Goal: Task Accomplishment & Management: Use online tool/utility

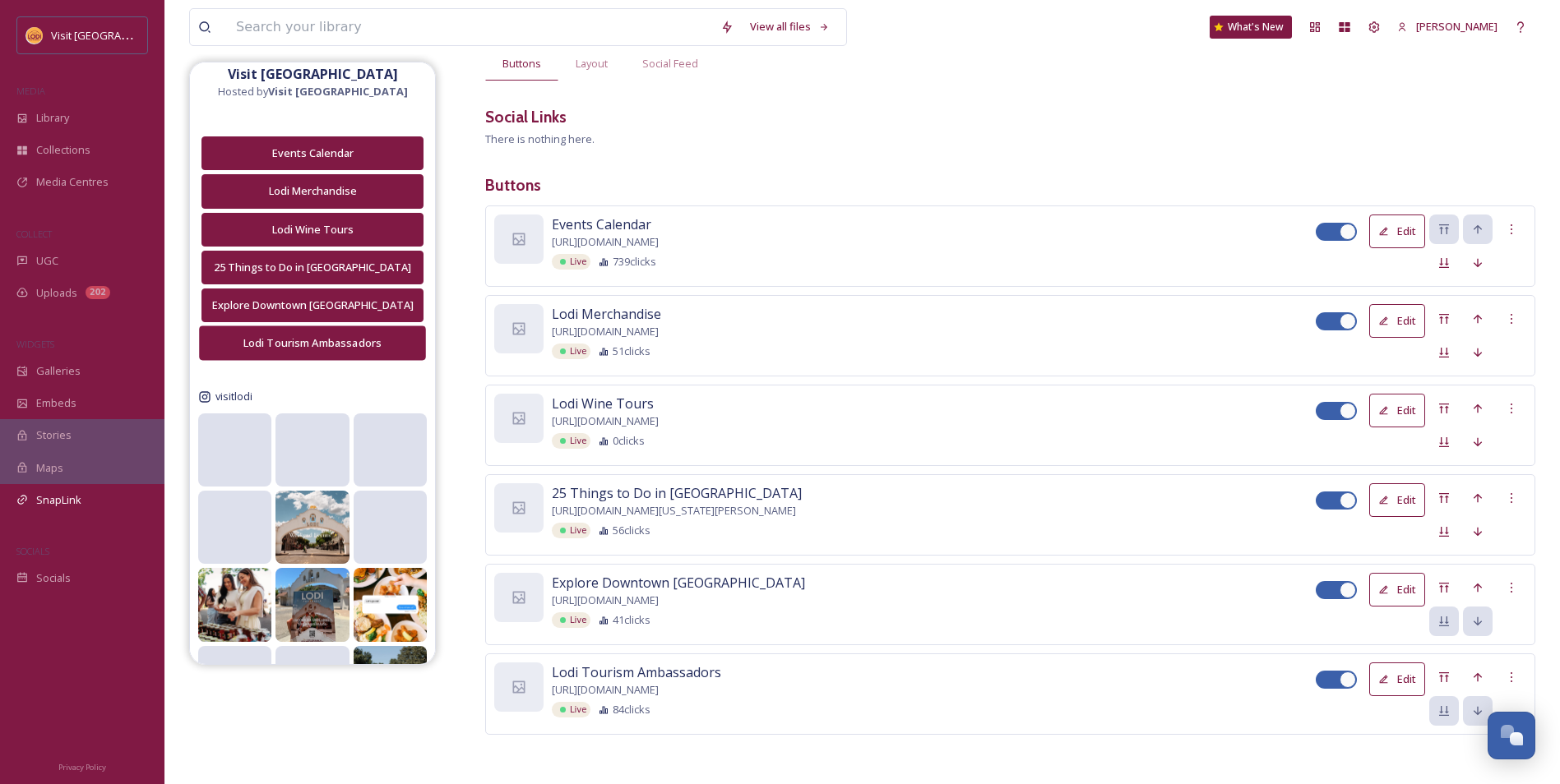
scroll to position [164, 0]
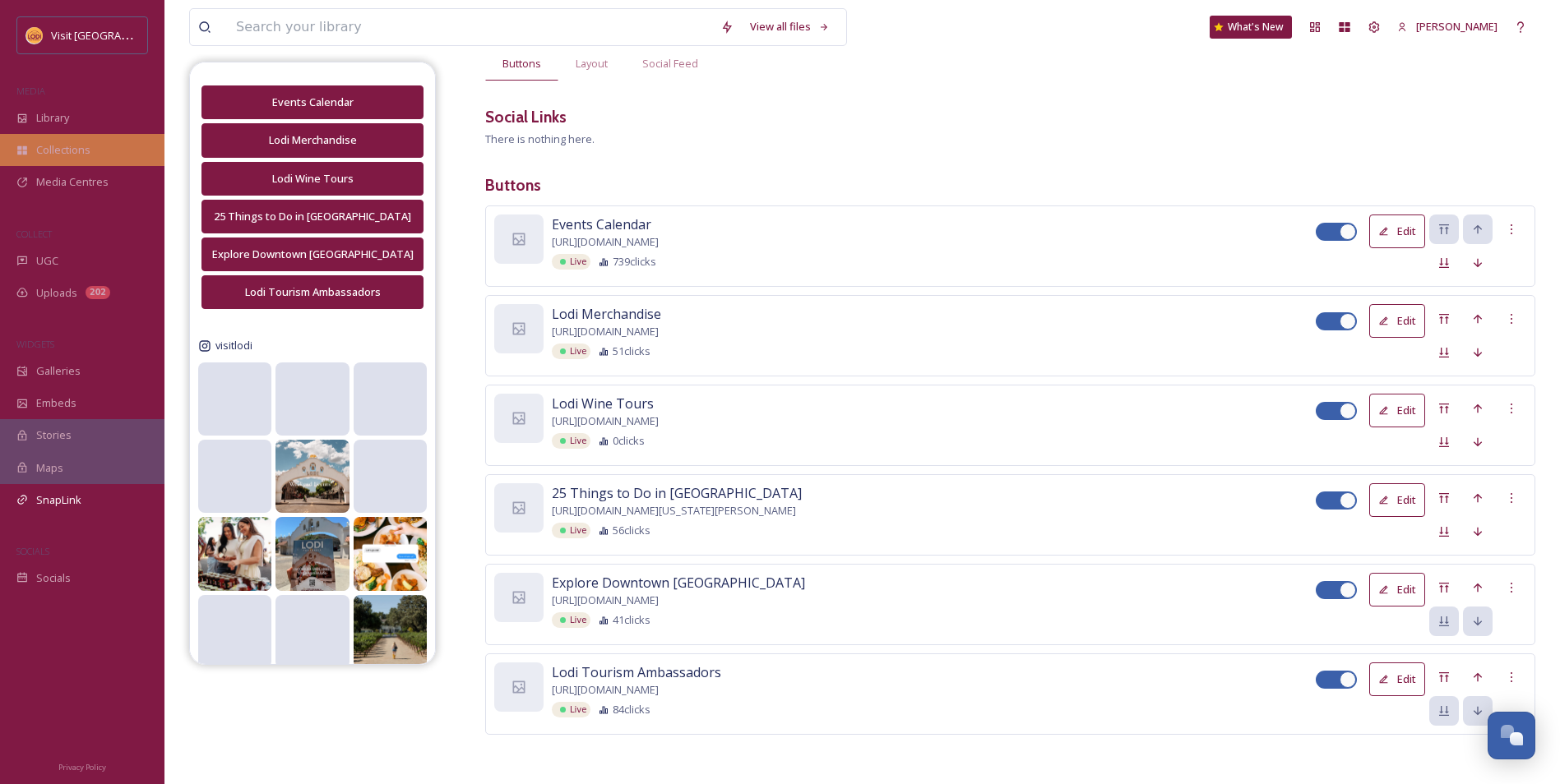
click at [87, 147] on span "Collections" at bounding box center [63, 150] width 54 height 16
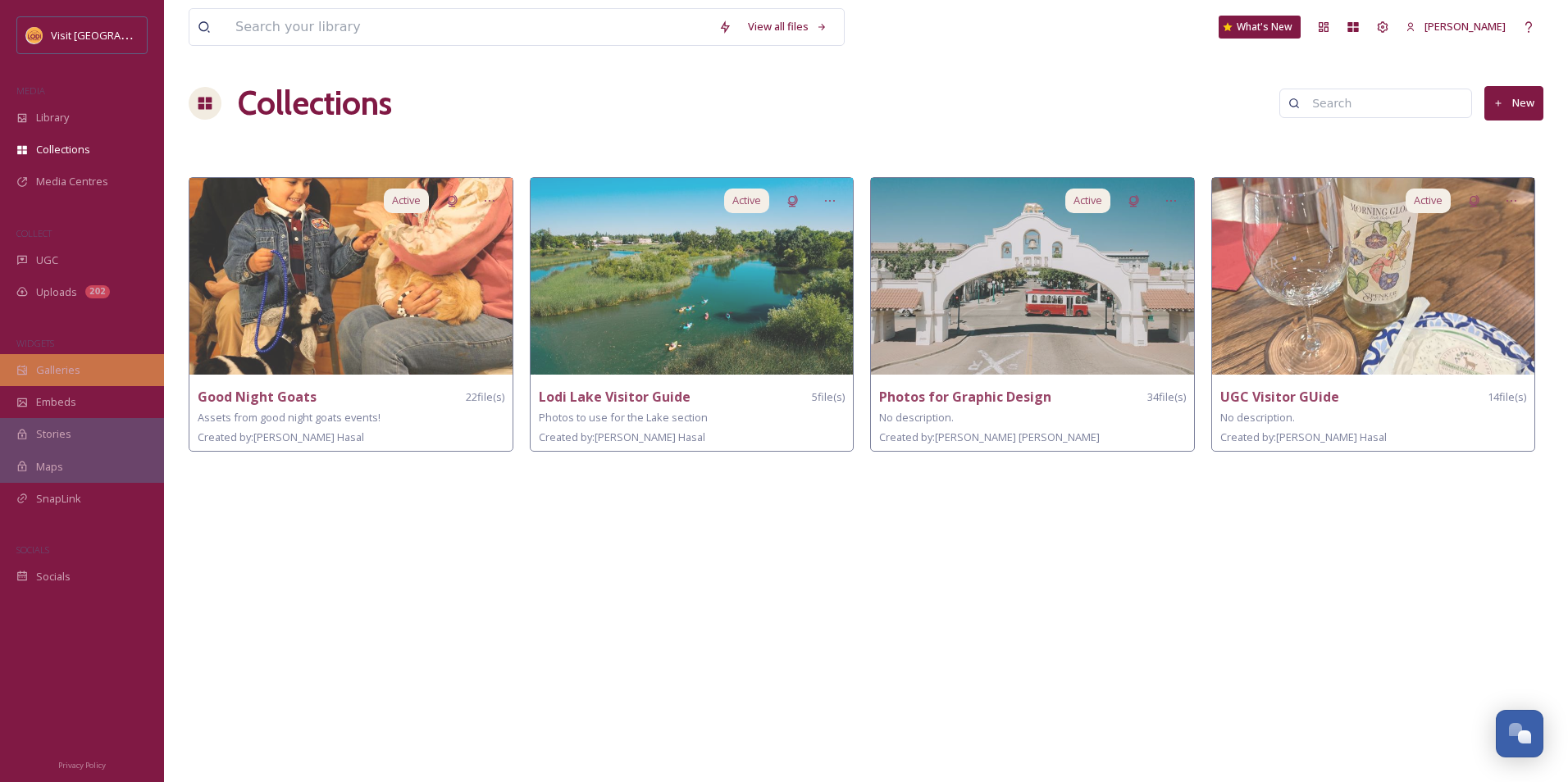
click at [99, 364] on div "Galleries" at bounding box center [82, 370] width 164 height 32
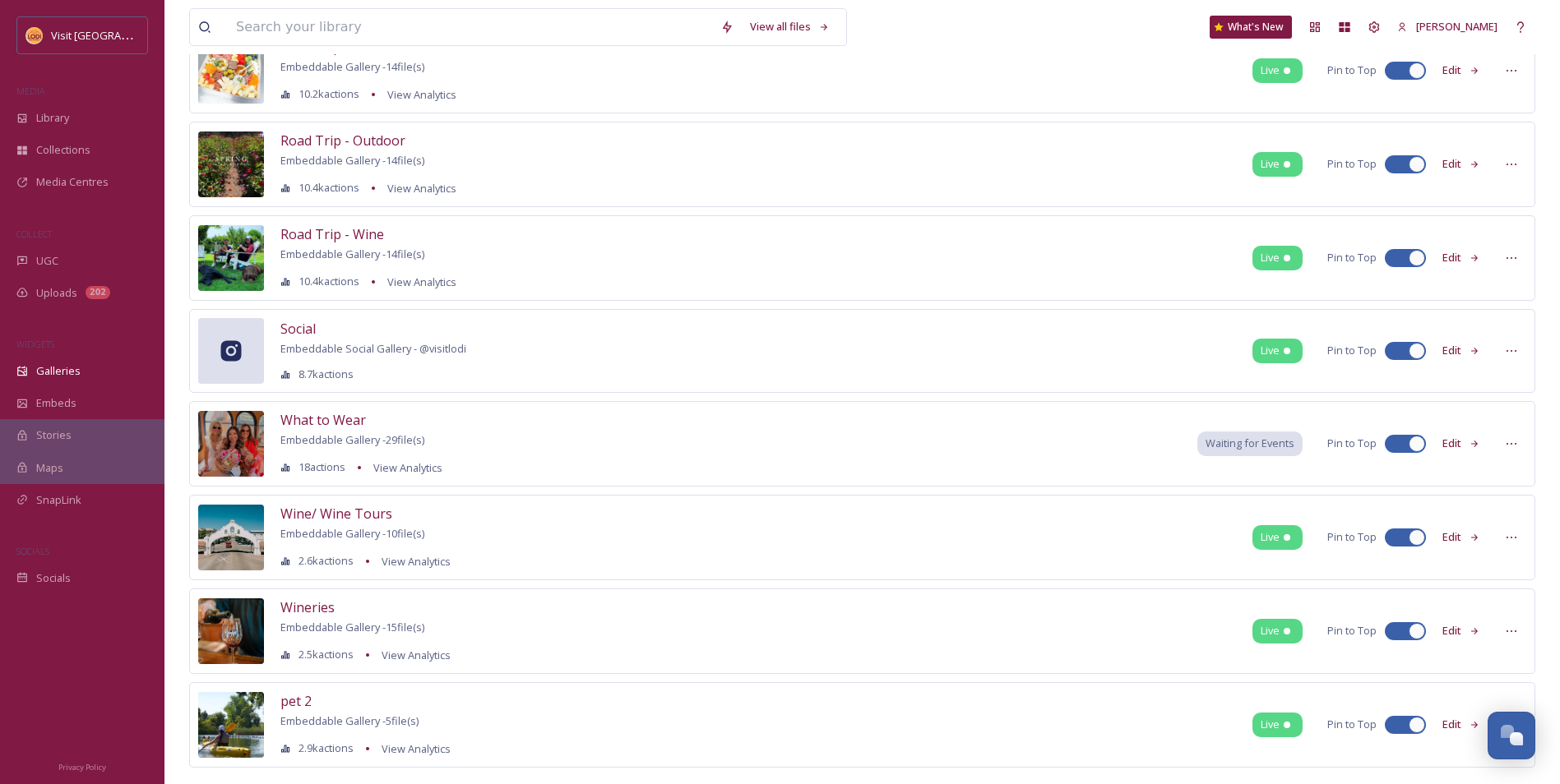
scroll to position [907, 0]
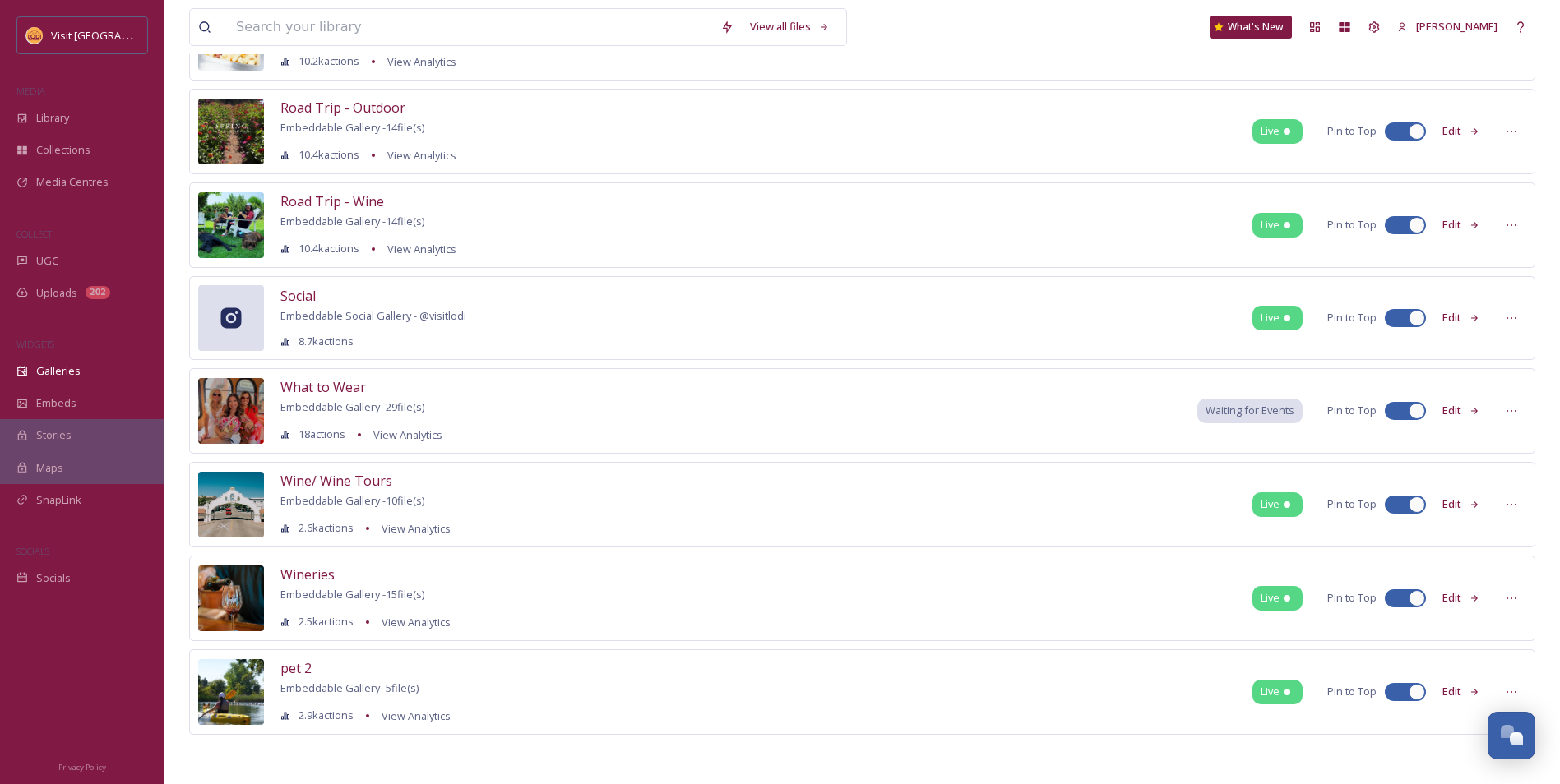
click at [888, 604] on div "Wineries Embeddable Gallery - 15 file(s) 2.5k actions View Analytics Live Pin t…" at bounding box center [862, 598] width 1346 height 86
click at [282, 579] on span "Wineries" at bounding box center [308, 574] width 54 height 18
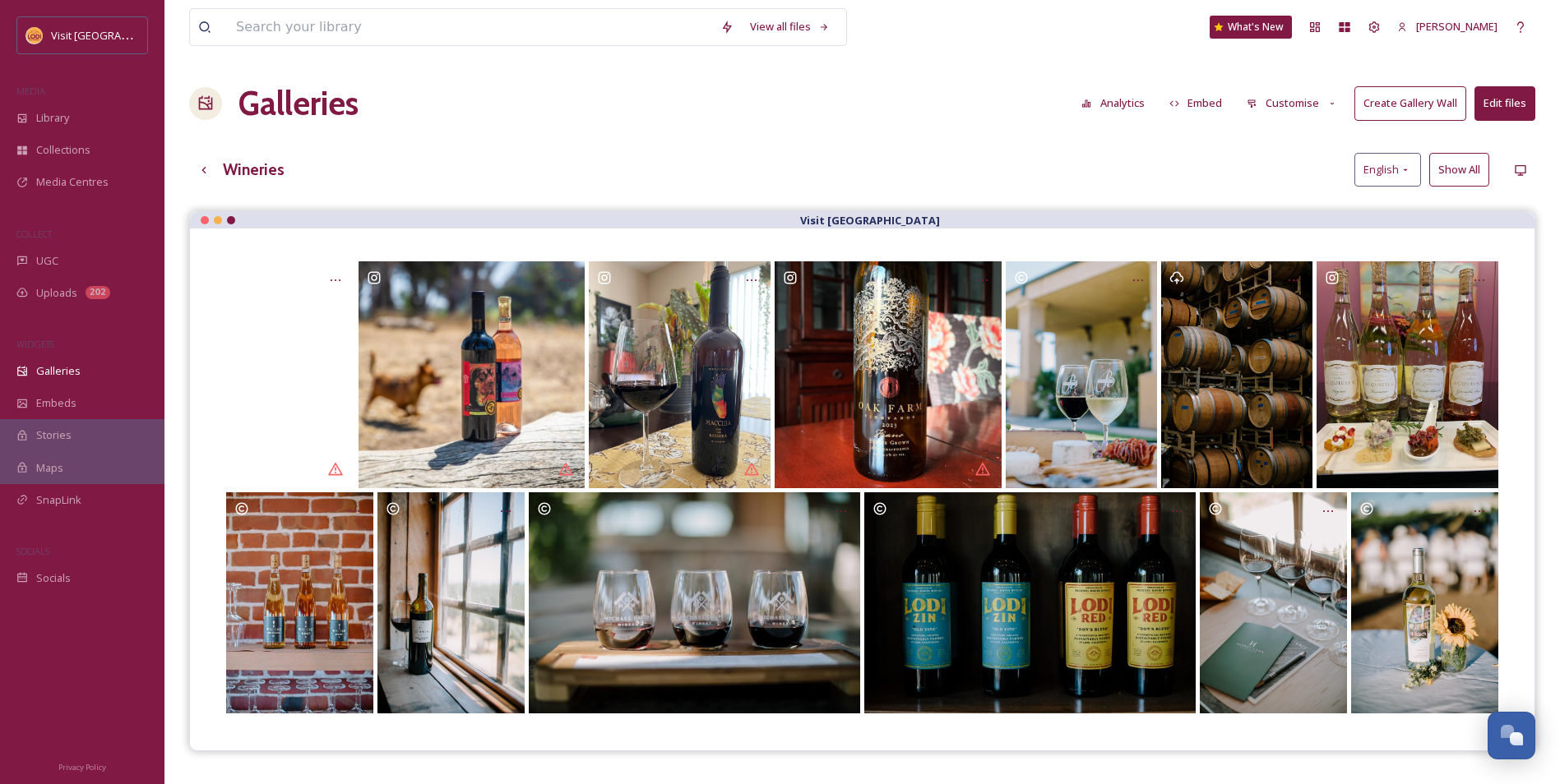
click at [1205, 109] on button "Embed" at bounding box center [1195, 103] width 70 height 32
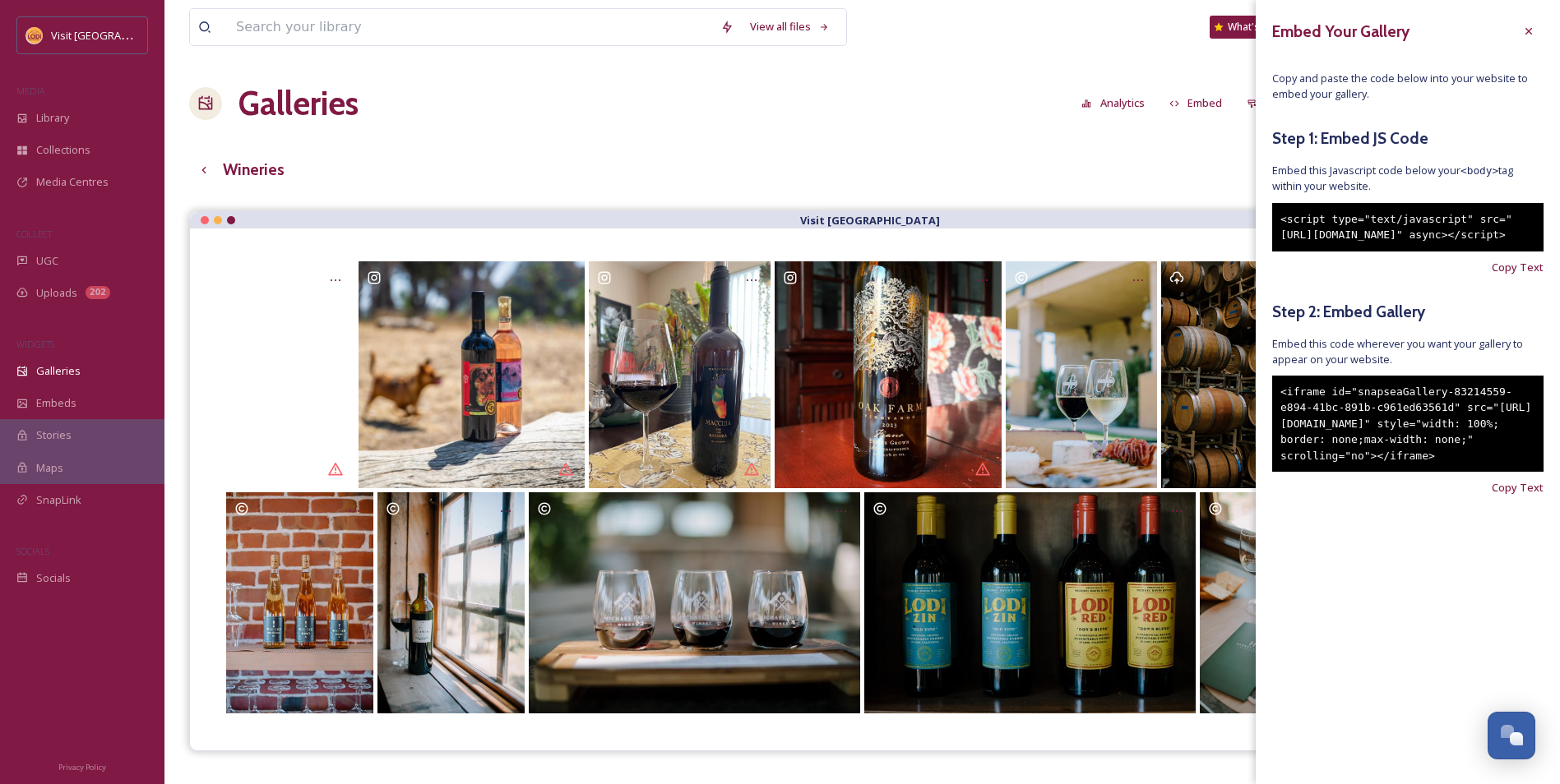
click at [1476, 473] on div "<iframe id="snapseaGallery-83214559-e894-41bc-891b-c961ed63561d" src="[URL][DOM…" at bounding box center [1407, 424] width 271 height 97
click at [1470, 473] on div "<iframe id="snapseaGallery-83214559-e894-41bc-891b-c961ed63561d" src="[URL][DOM…" at bounding box center [1407, 424] width 271 height 97
click at [1524, 496] on span "Copy Text" at bounding box center [1517, 488] width 52 height 16
